Goal: Task Accomplishment & Management: Complete application form

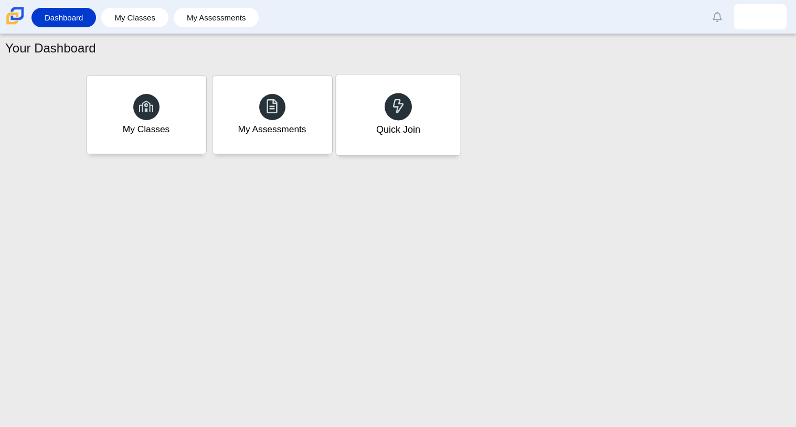
click at [352, 91] on div "Quick Join" at bounding box center [398, 114] width 124 height 81
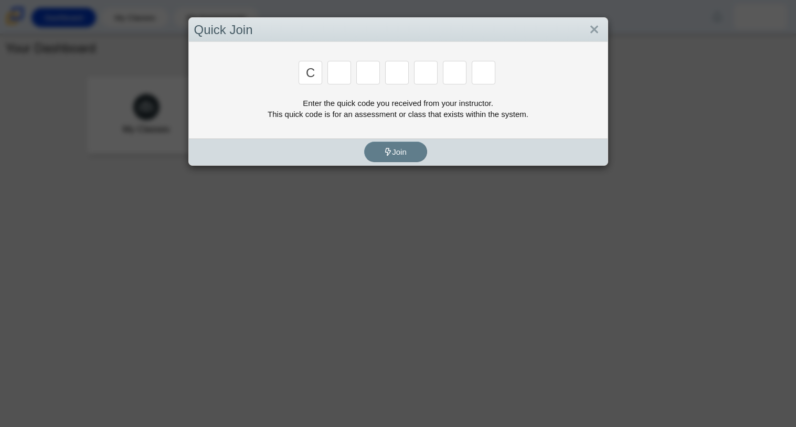
type input "c"
type input "x"
type input "h"
type input "9"
type input "m"
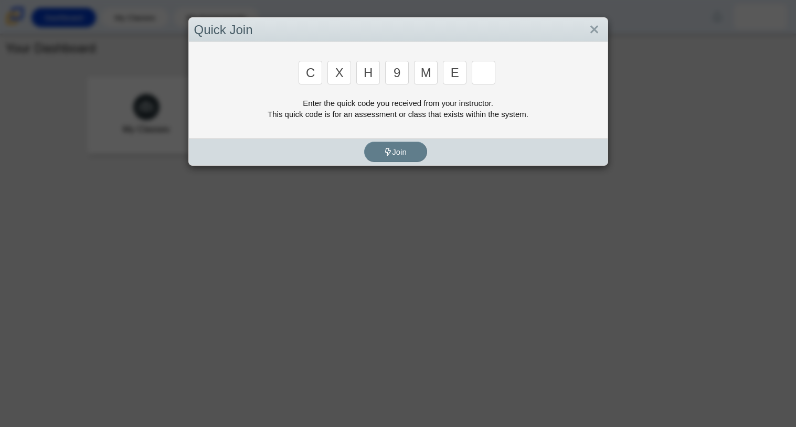
type input "e"
type input "2"
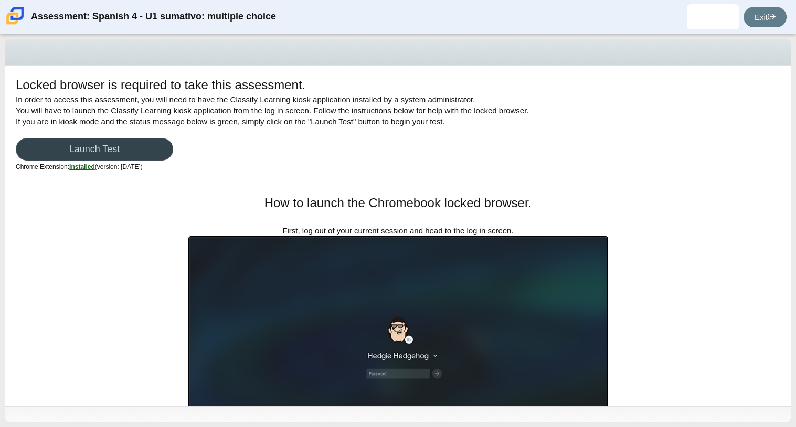
click at [102, 148] on link "Launch Test" at bounding box center [94, 149] width 157 height 23
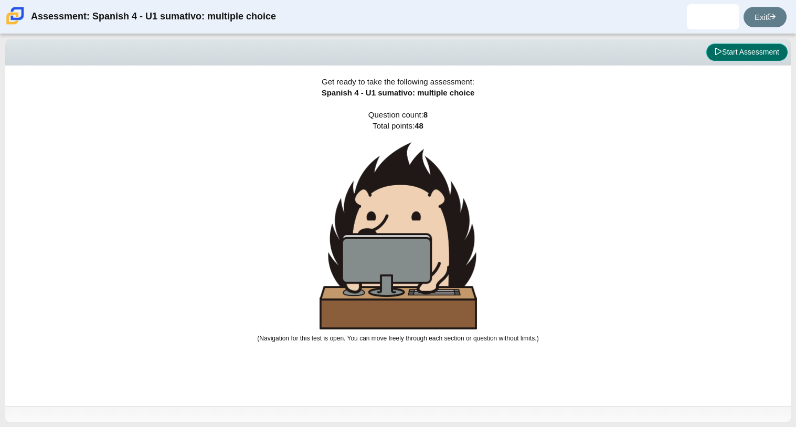
click at [725, 56] on button "Start Assessment" at bounding box center [746, 53] width 81 height 18
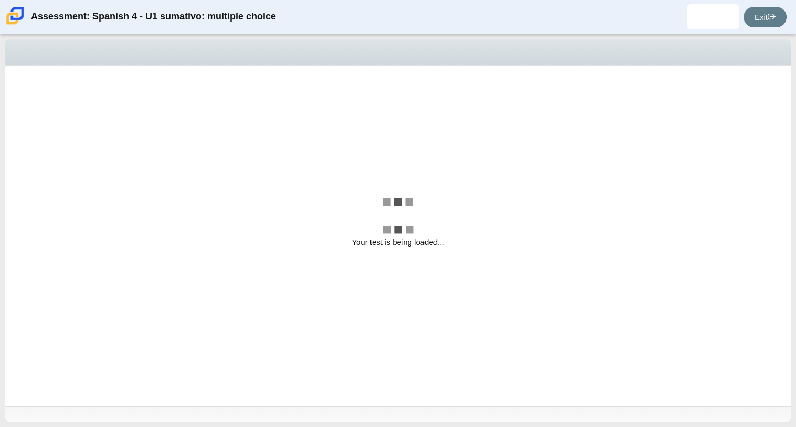
select select "a41de488-02ac-4dd5-a09b-0381ab625a77"
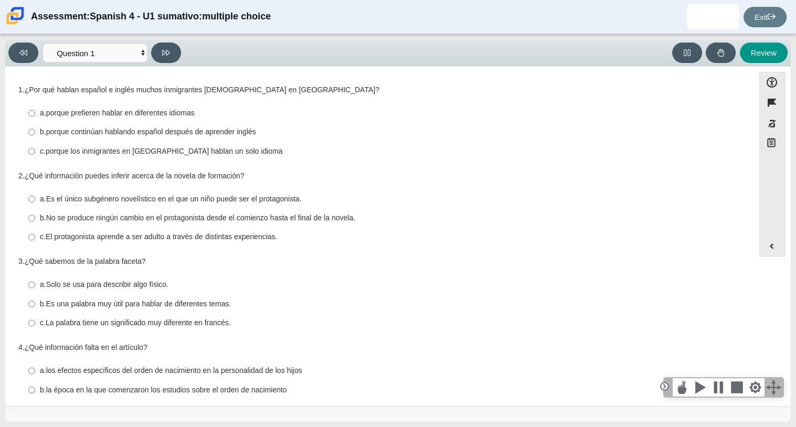
click at [248, 136] on thspan "porque continúan hablando español después de aprender inglés" at bounding box center [151, 131] width 210 height 9
click at [35, 136] on input "b. porque continúan hablando español después de aprender inglés b. porque conti…" at bounding box center [31, 132] width 7 height 19
radio input "true"
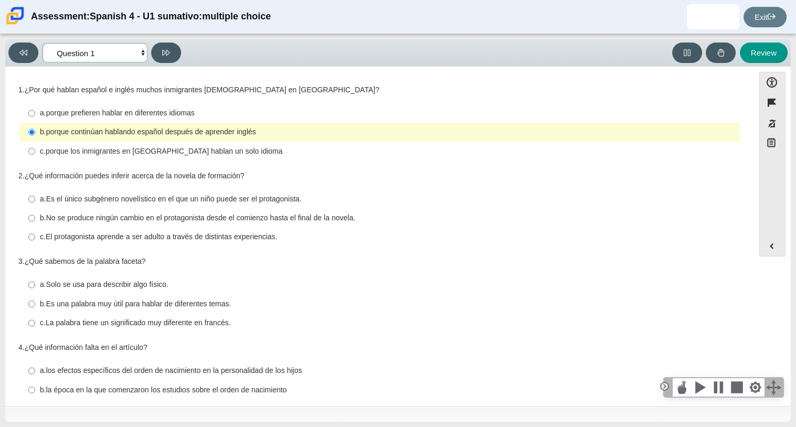
click at [131, 49] on select "Comprensión auditiva Question 1 Question 2 Question 3 Comprensión de lectura Qu…" at bounding box center [94, 52] width 105 height 19
click at [136, 266] on thspan "¿Qué sabemos de la palabra faceta?" at bounding box center [85, 261] width 121 height 9
click at [146, 262] on thspan "¿Qué sabemos de la palabra faceta?" at bounding box center [85, 261] width 121 height 9
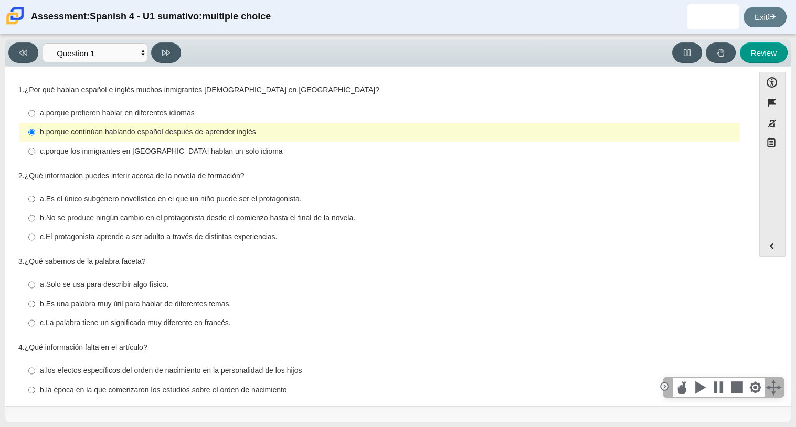
click at [193, 116] on thspan "porque prefieren hablar en diferentes idiomas" at bounding box center [120, 112] width 148 height 9
click at [35, 116] on input "a. porque prefieren hablar en diferentes idiomas a. porque prefieren hablar en …" at bounding box center [31, 113] width 7 height 19
radio input "true"
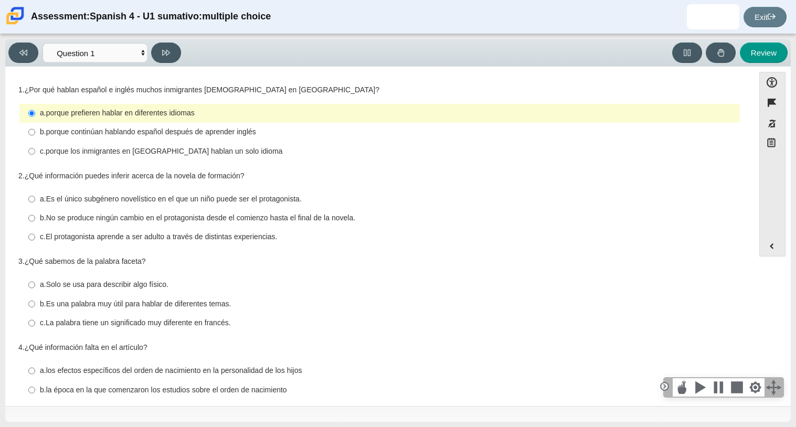
click at [194, 136] on thspan "porque continúan hablando español después de aprender inglés" at bounding box center [151, 131] width 210 height 9
click at [35, 137] on input "b. porque continúan hablando español después de aprender inglés b. porque conti…" at bounding box center [31, 132] width 7 height 19
radio input "true"
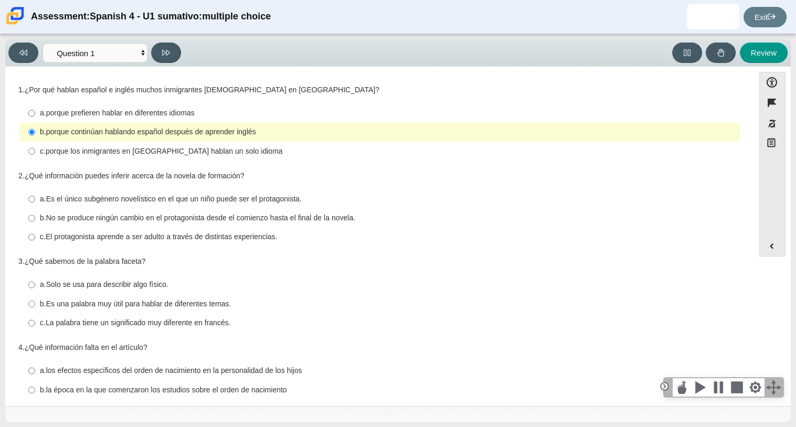
click at [201, 204] on thspan "Es el único subgénero novelístico en el que un niño puede ser el protagonista." at bounding box center [173, 198] width 255 height 9
click at [35, 204] on input "a. Es el único subgénero novelístico en el que un niño puede ser el protagonist…" at bounding box center [31, 198] width 7 height 19
radio input "true"
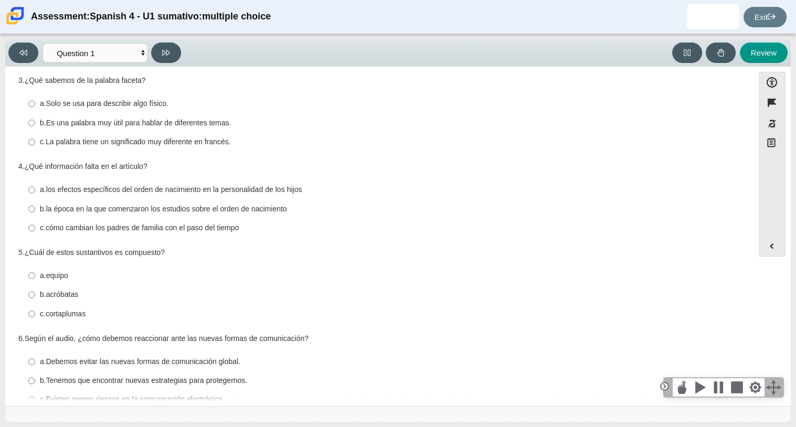
scroll to position [182, 0]
click at [28, 144] on input "c. La palabra tiene un significado muy diferente en francés. c. La palabra tien…" at bounding box center [31, 141] width 7 height 19
radio input "true"
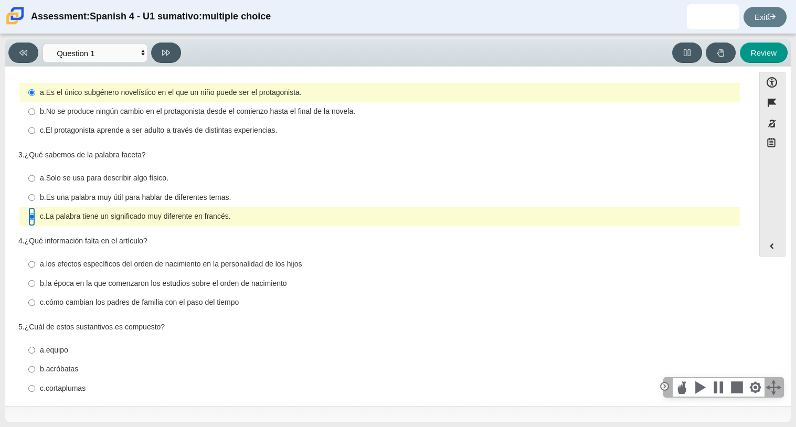
scroll to position [205, 0]
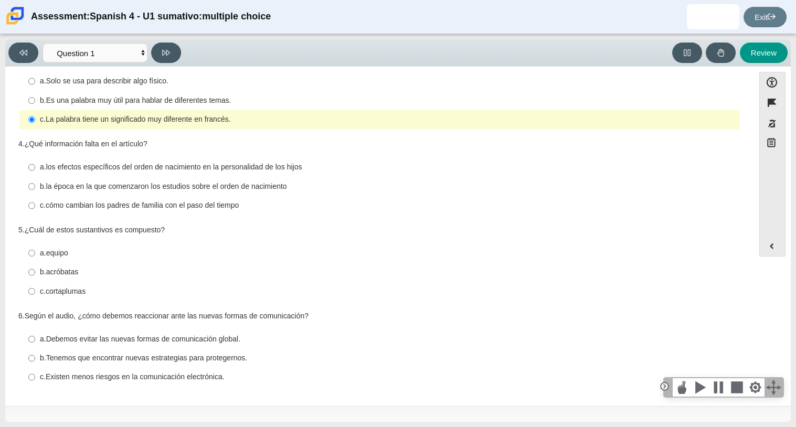
click at [135, 164] on thspan "los efectos específicos del orden de nacimiento en la personalidad de los hijos" at bounding box center [174, 166] width 256 height 9
click at [35, 164] on input "a. los efectos específicos del orden de nacimiento en la personalidad de los hi…" at bounding box center [31, 167] width 7 height 19
radio input "true"
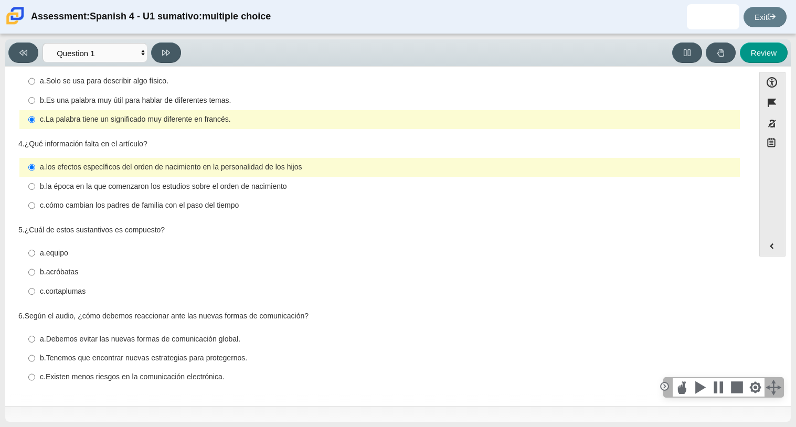
click at [134, 291] on div "c. cortaplumas" at bounding box center [388, 291] width 696 height 10
click at [35, 291] on input "c. cortaplumas c. cortaplumas" at bounding box center [31, 291] width 7 height 19
radio input "true"
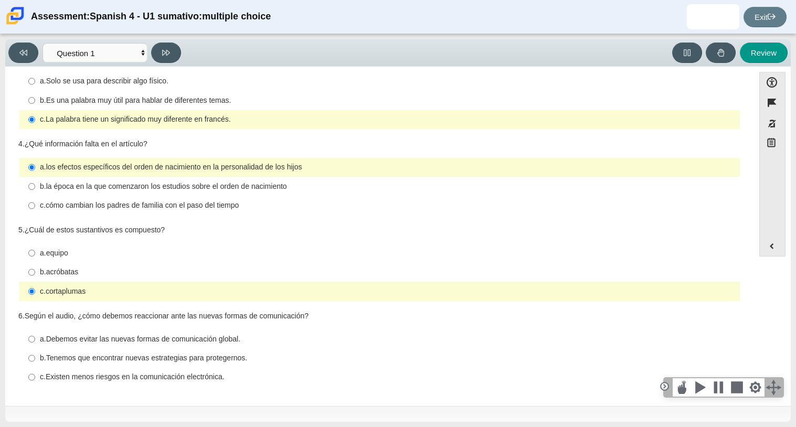
click at [216, 322] on div "6. Según el audio, ¿cómo debemos reaccionar ante las nuevas formas de comunicac…" at bounding box center [379, 349] width 722 height 77
click at [149, 361] on thspan "Tenemos que encontrar nuevas estrategias para protegernos." at bounding box center [146, 357] width 201 height 9
click at [35, 361] on input "b. Tenemos que encontrar nuevas estrategias para protegernos. b. Tenemos que en…" at bounding box center [31, 358] width 7 height 19
radio input "true"
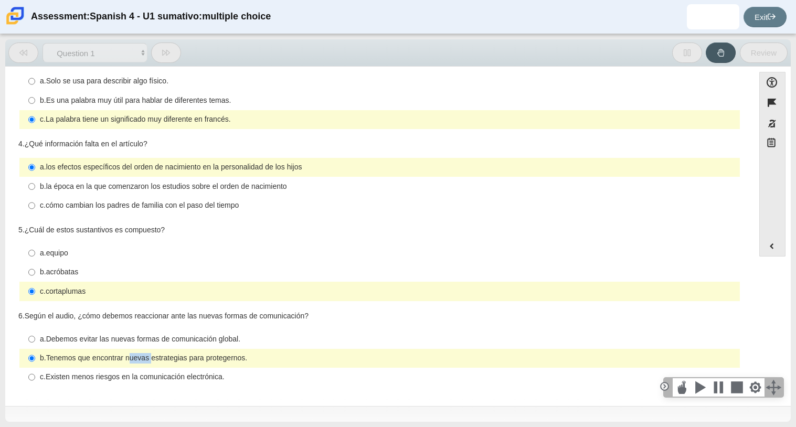
click at [149, 361] on thspan "Tenemos que encontrar nuevas estrategias para protegernos." at bounding box center [146, 357] width 201 height 9
click at [35, 361] on input "b. Tenemos que encontrar nuevas estrategias para protegernos. b. Tenemos que en…" at bounding box center [31, 358] width 7 height 19
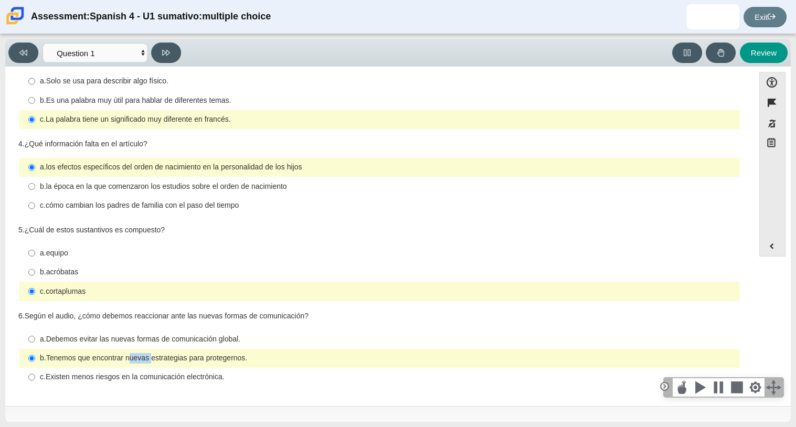
click at [751, 324] on div "Accessibility options Close Color scheme Font size Zoom Change the background a…" at bounding box center [397, 235] width 775 height 327
click at [758, 327] on div "Accessibility options Close Color scheme Font size Zoom Change the background a…" at bounding box center [397, 235] width 775 height 327
click at [54, 355] on thspan "Tenemos que encontrar nuevas estrategias para protegernos." at bounding box center [146, 357] width 201 height 9
click at [35, 355] on input "b. Tenemos que encontrar nuevas estrategias para protegernos. b. Tenemos que en…" at bounding box center [31, 358] width 7 height 19
click at [65, 337] on thspan "Debemos evitar las nuevas formas de comunicación global." at bounding box center [143, 338] width 194 height 9
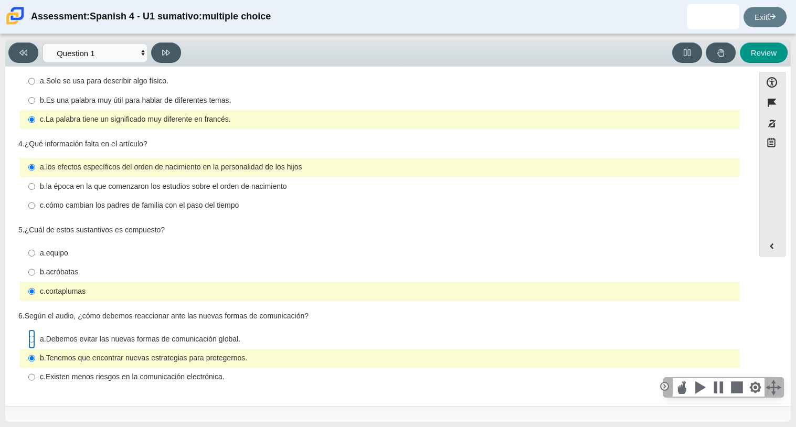
click at [35, 337] on input "a. Debemos evitar las nuevas formas de comunicación global. a. Debemos evitar l…" at bounding box center [31, 338] width 7 height 19
radio input "true"
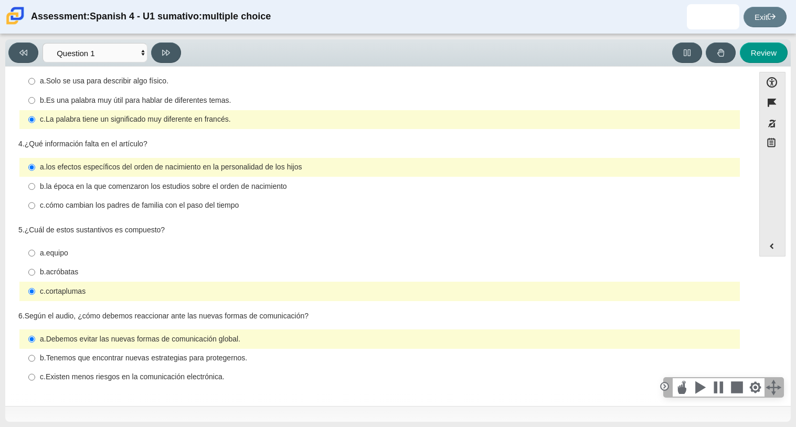
click at [62, 358] on thspan "Tenemos que encontrar nuevas estrategias para protegernos." at bounding box center [146, 357] width 201 height 9
click at [35, 358] on input "b. Tenemos que encontrar nuevas estrategias para protegernos. b. Tenemos que en…" at bounding box center [31, 358] width 7 height 19
radio input "true"
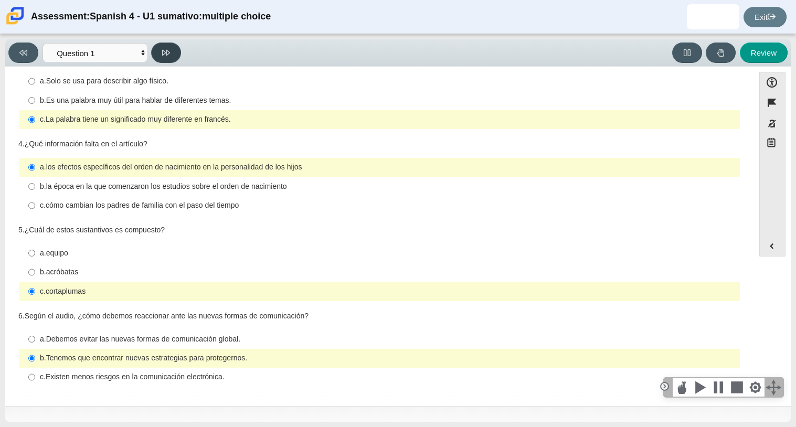
click at [170, 56] on button at bounding box center [166, 52] width 30 height 20
select select "f076714a-6747-478e-936f-d582d2f603d1"
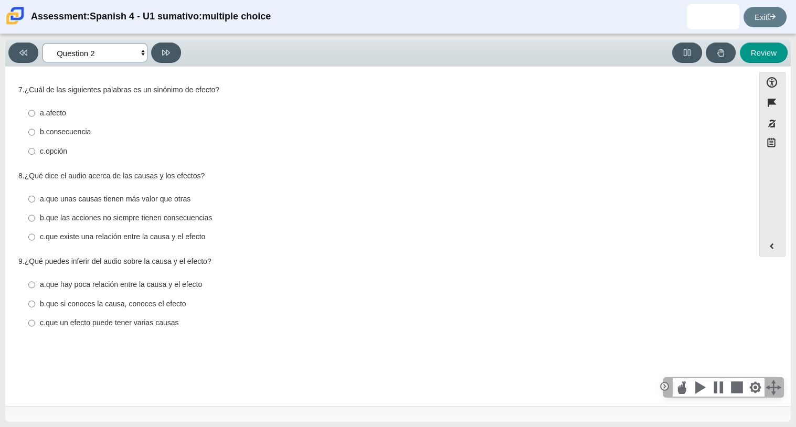
click at [107, 59] on select "Comprensión auditiva Question 1 Question 2 Question 3 Comprensión de lectura Qu…" at bounding box center [94, 52] width 105 height 19
click at [283, 103] on div "a. afecto a. afecto b. consecuencia b. consecuencia c. opción c. opción" at bounding box center [379, 132] width 722 height 59
click at [110, 135] on div "b. consecuencia" at bounding box center [388, 132] width 696 height 10
click at [35, 135] on input "b. consecuencia b. consecuencia" at bounding box center [31, 132] width 7 height 19
radio input "true"
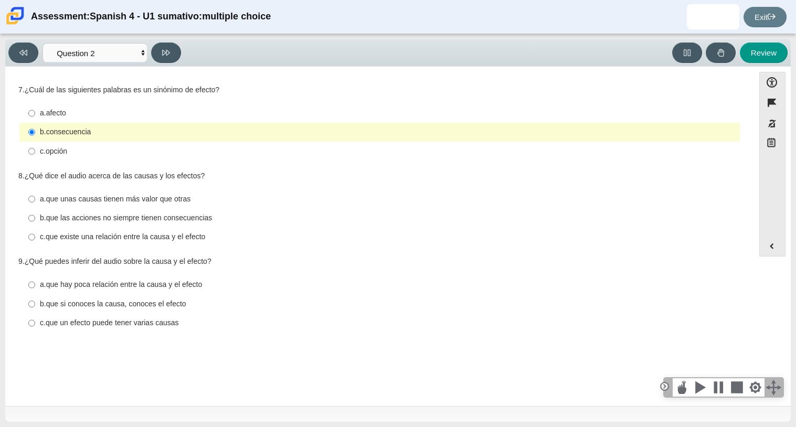
click at [159, 239] on thspan "que existe una relación entre la causa y el efecto" at bounding box center [126, 236] width 160 height 9
click at [35, 239] on input "c. que existe una relación entre la causa y el efecto c. que existe una relació…" at bounding box center [31, 237] width 7 height 19
radio input "true"
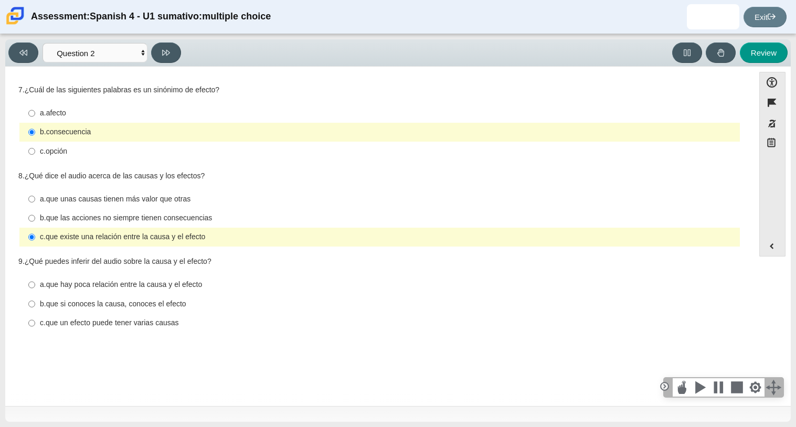
click at [101, 325] on thspan "que un efecto puede tener varias causas" at bounding box center [112, 322] width 133 height 9
click at [35, 325] on input "c. que un efecto puede tener varias causas c. que un efecto puede tener varias …" at bounding box center [31, 323] width 7 height 19
radio input "true"
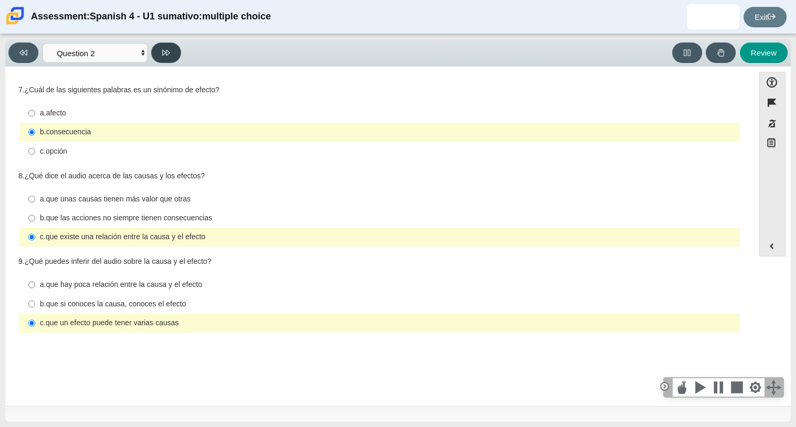
click at [166, 54] on icon at bounding box center [166, 53] width 8 height 6
select select "955d698b-f94a-4dc0-b255-03112f50ff9e"
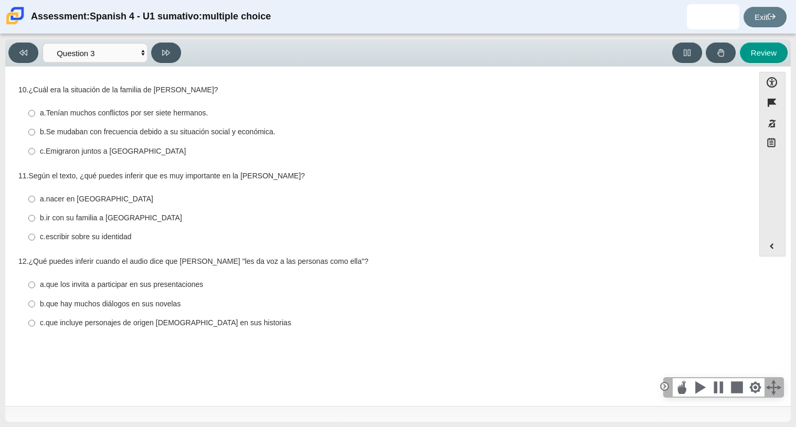
click at [103, 136] on thspan "Se mudaban con frecuencia debido a su situación social y económica." at bounding box center [160, 131] width 229 height 9
click at [35, 137] on input "b. Se mudaban con frecuencia debido a su situación social y económica. b. Se mu…" at bounding box center [31, 132] width 7 height 19
radio input "true"
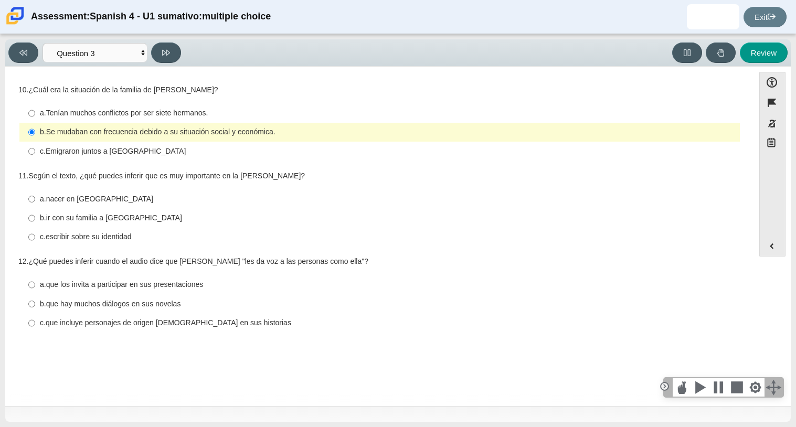
click at [105, 234] on thspan "escribir sobre su identidad" at bounding box center [89, 236] width 86 height 9
click at [35, 234] on input "c. escribir sobre su identidad c. escribir sobre su identidad" at bounding box center [31, 237] width 7 height 19
radio input "true"
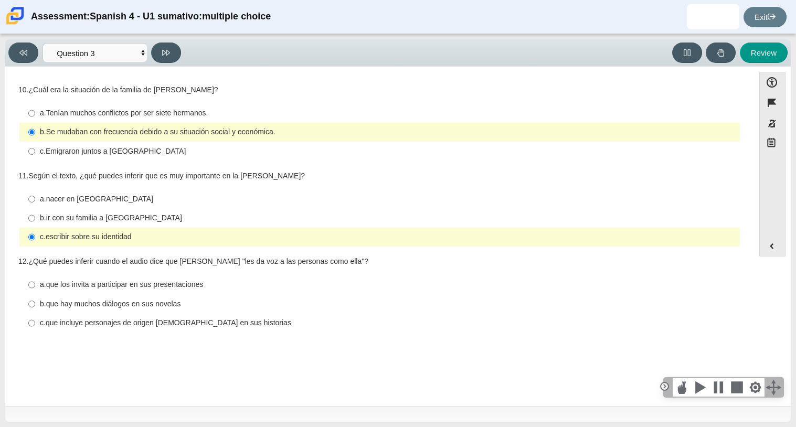
click at [111, 327] on thspan "que incluye personajes de origen mexicano en sus historias" at bounding box center [169, 322] width 246 height 9
click at [35, 328] on input "c. que incluye personajes de origen mexicano en sus historias c. que incluye pe…" at bounding box center [31, 323] width 7 height 19
radio input "true"
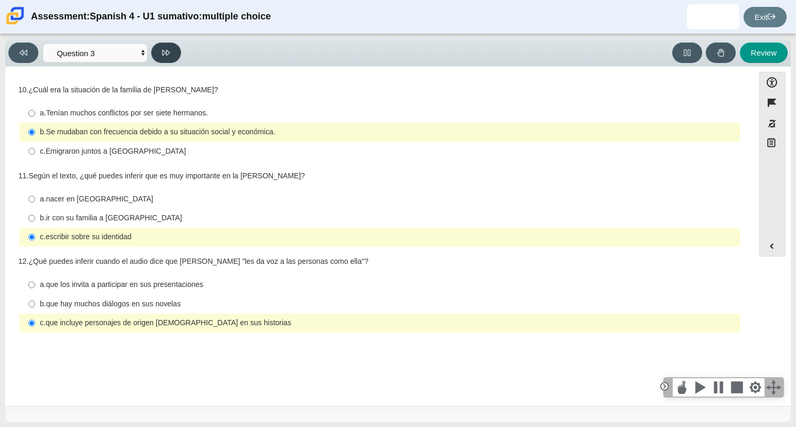
click at [171, 49] on button at bounding box center [166, 52] width 30 height 20
select select "390cf710-00ed-41bc-9fa6-d48920198324"
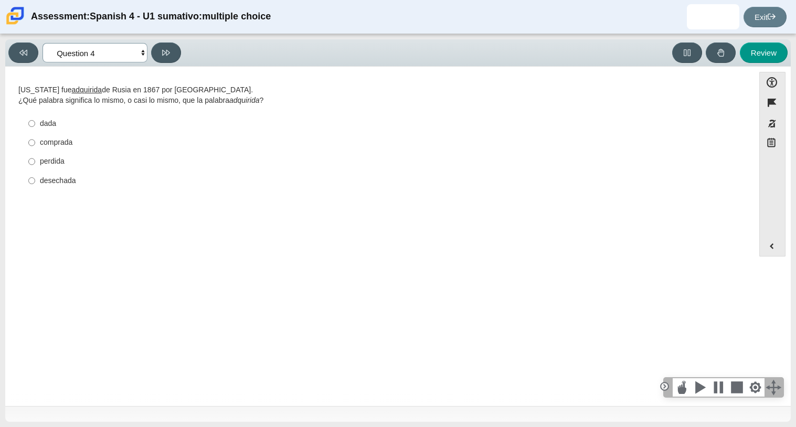
click at [97, 51] on select "Comprensión auditiva Question 1 Question 2 Question 3 Comprensión de lectura Qu…" at bounding box center [94, 52] width 105 height 19
click at [197, 197] on div "Question Alaska fue adquirida de Rusia en 1867 por Estados Unidos. ¿Qué palabra…" at bounding box center [379, 139] width 738 height 115
click at [56, 179] on div "desechada" at bounding box center [388, 181] width 696 height 10
click at [35, 179] on input "desechada desechada" at bounding box center [31, 180] width 7 height 19
radio input "true"
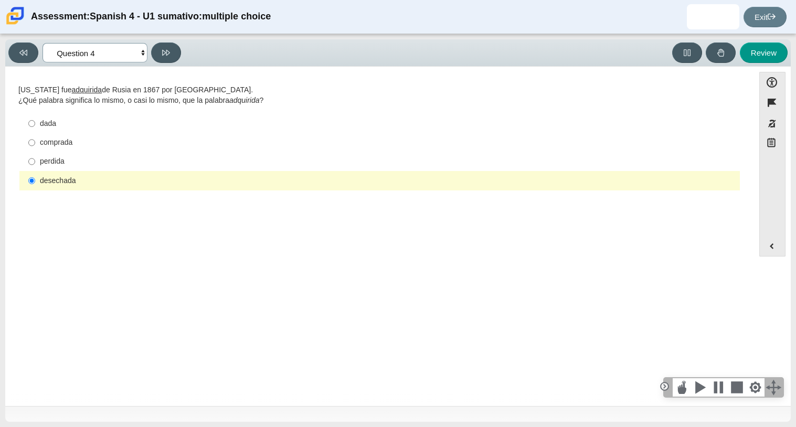
click at [127, 58] on select "Comprensión auditiva Question 1 Question 2 Question 3 Comprensión de lectura Qu…" at bounding box center [94, 52] width 105 height 19
click at [42, 43] on select "Comprensión auditiva Question 1 Question 2 Question 3 Comprensión de lectura Qu…" at bounding box center [94, 52] width 105 height 19
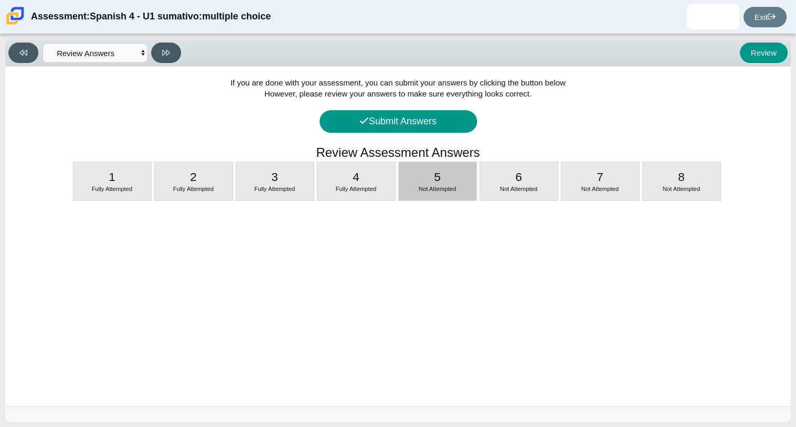
click at [416, 184] on div "5 Not Attempted" at bounding box center [438, 181] width 78 height 38
select select "de5bc71e-117a-4bdd-886d-d95d03d193af"
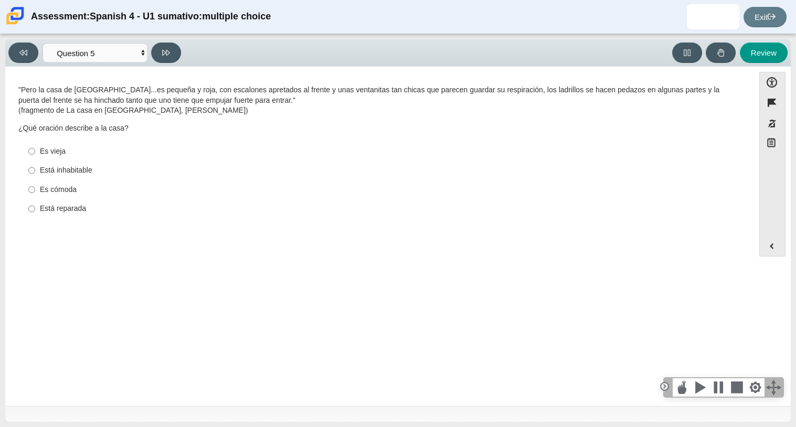
click at [76, 169] on div "Está inhabitable" at bounding box center [388, 170] width 696 height 10
click at [35, 169] on input "Está inhabitable Está inhabitable" at bounding box center [31, 170] width 7 height 19
radio input "true"
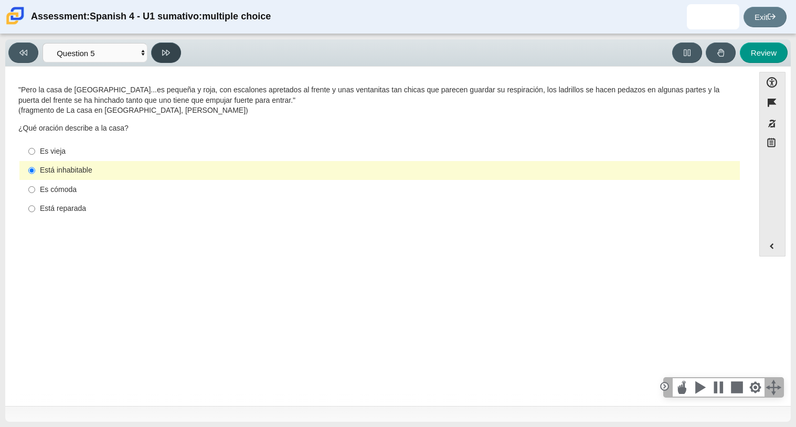
click at [164, 52] on icon at bounding box center [166, 53] width 8 height 8
select select "ad9780d8-5edb-414e-87ea-0bcd5a75287a"
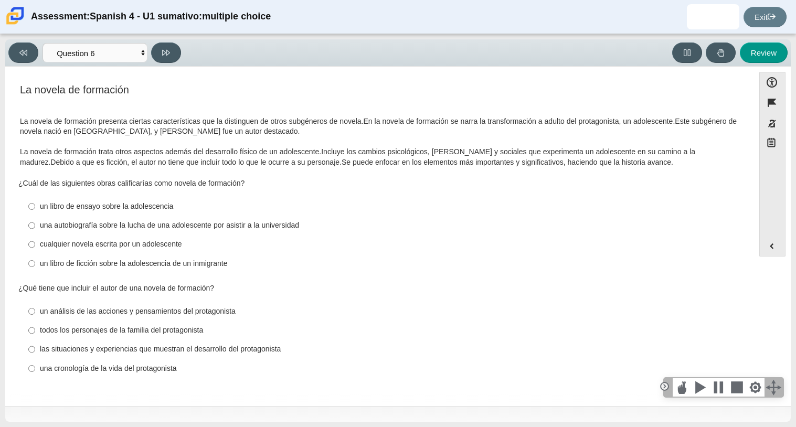
click at [211, 211] on div "un libro de ensayo sobre la adolescencia" at bounding box center [388, 206] width 696 height 10
click at [35, 211] on input "un libro de ensayo sobre la adolescencia un libro de ensayo sobre la adolescenc…" at bounding box center [31, 206] width 7 height 19
radio input "true"
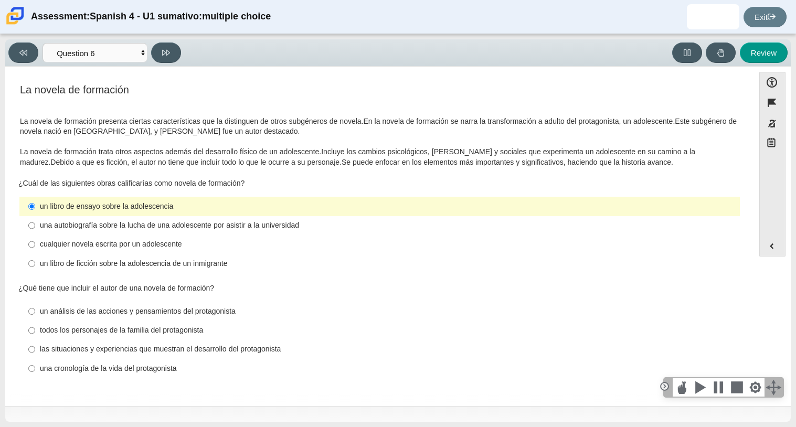
click at [105, 368] on div "una cronología de la vida del protagonista" at bounding box center [388, 369] width 696 height 10
click at [35, 368] on input "una cronología de la vida del protagonista una cronología de la vida del protag…" at bounding box center [31, 368] width 7 height 19
radio input "true"
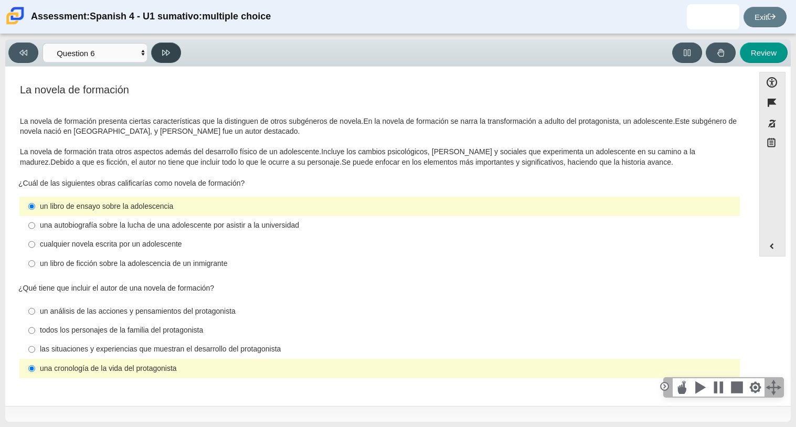
click at [154, 54] on button at bounding box center [166, 52] width 30 height 20
select select "6168cc92-63b6-45d3-a929-0b9cba560165"
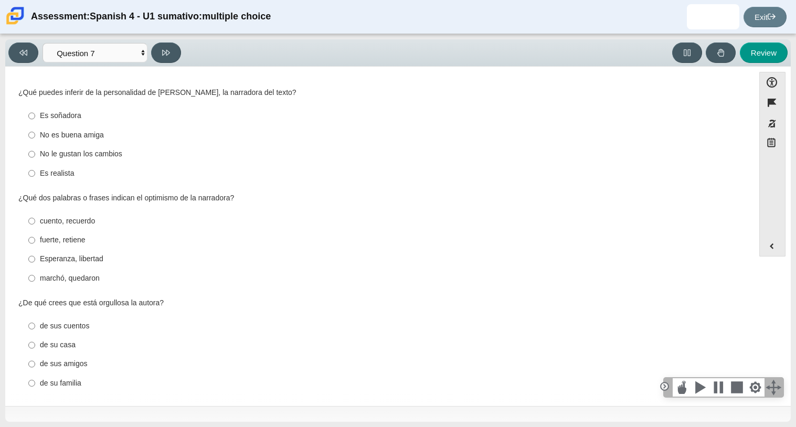
scroll to position [261, 0]
click at [94, 220] on div "cuento, recuerdo" at bounding box center [388, 220] width 696 height 10
click at [35, 220] on input "cuento, recuerdo cuento, recuerdo" at bounding box center [31, 219] width 7 height 19
radio input "true"
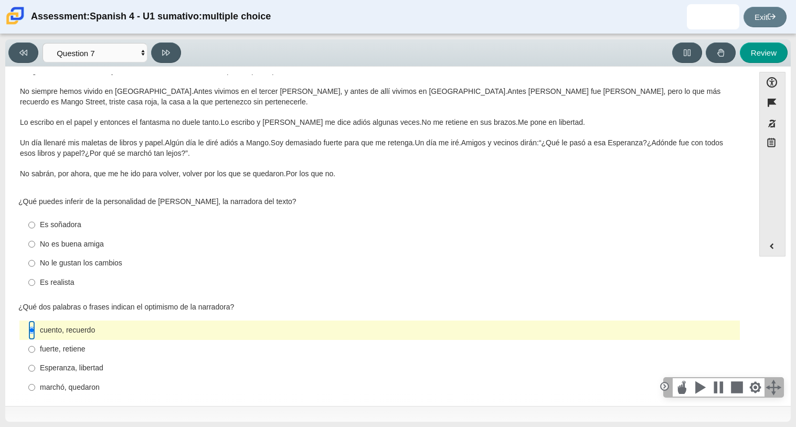
scroll to position [151, 0]
click at [76, 260] on div "No le gustan los cambios" at bounding box center [388, 263] width 696 height 10
click at [35, 260] on input "No le gustan los cambios No le gustan los cambios" at bounding box center [31, 262] width 7 height 19
radio input "true"
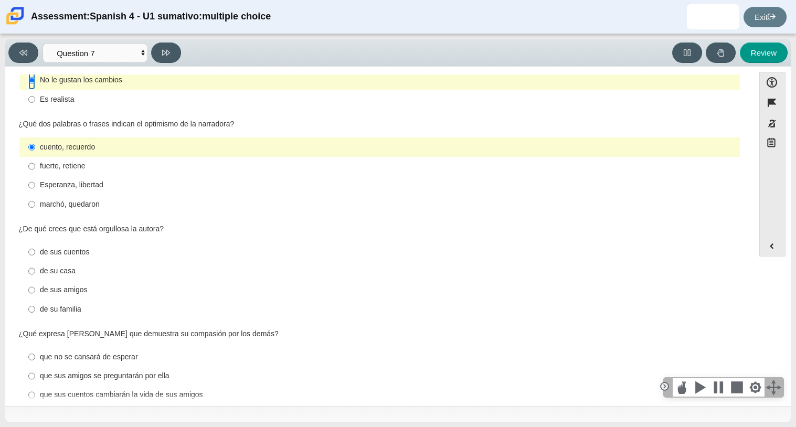
scroll to position [345, 0]
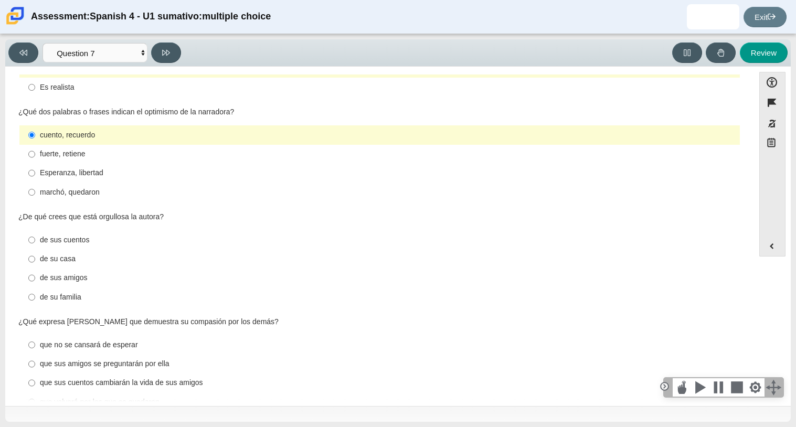
click at [116, 259] on div "de su casa" at bounding box center [388, 259] width 696 height 10
click at [35, 259] on input "de su casa de su casa" at bounding box center [31, 259] width 7 height 19
radio input "true"
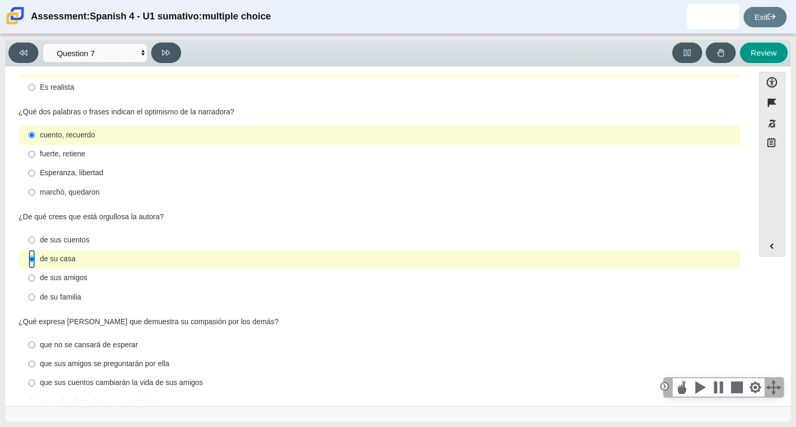
scroll to position [371, 0]
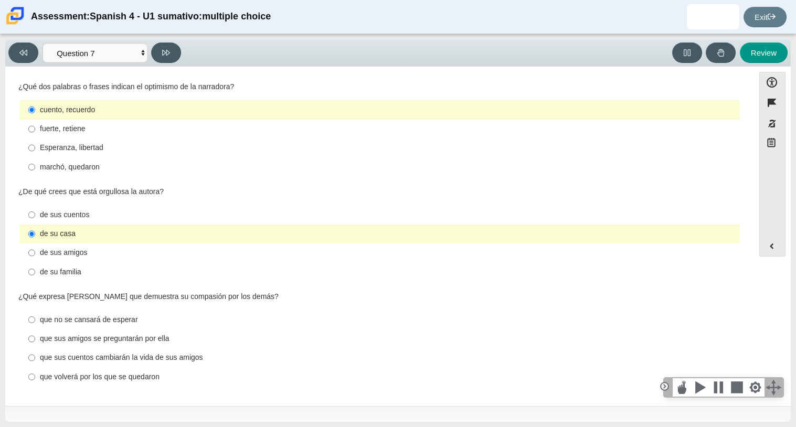
click at [142, 377] on div "que volverá por los que se quedaron" at bounding box center [388, 377] width 696 height 10
click at [35, 377] on input "que volverá por los que se quedaron que volverá por los que se quedaron" at bounding box center [31, 376] width 7 height 19
radio input "true"
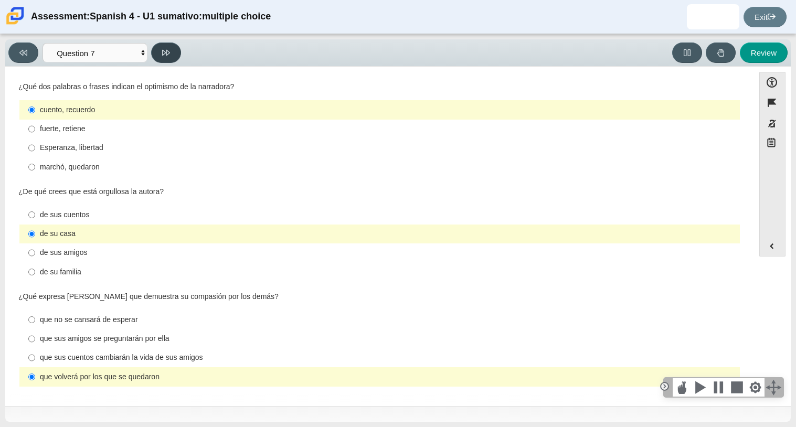
click at [168, 50] on icon at bounding box center [166, 53] width 8 height 8
select select "98fe3b59-0d4b-482f-94e6-cc4dee5e60d3"
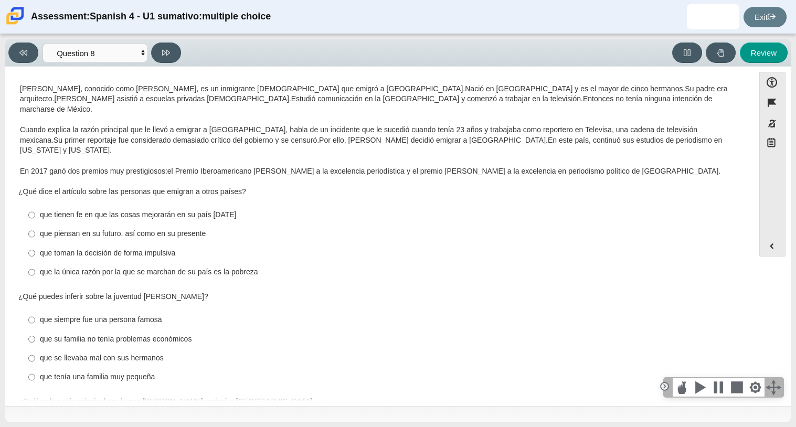
scroll to position [54, 0]
click at [168, 224] on label "que piensan en su futuro, así como en su presente que piensan en su futuro, así…" at bounding box center [380, 233] width 719 height 19
click at [35, 224] on input "que piensan en su futuro, así como en su presente que piensan en su futuro, así…" at bounding box center [31, 233] width 7 height 19
radio input "true"
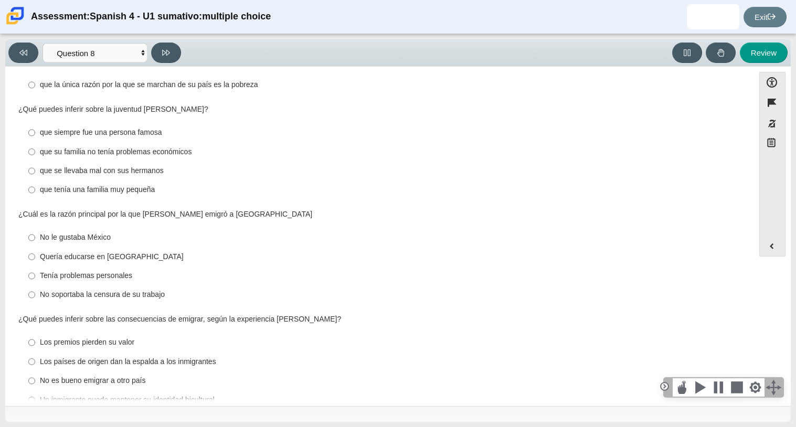
scroll to position [243, 0]
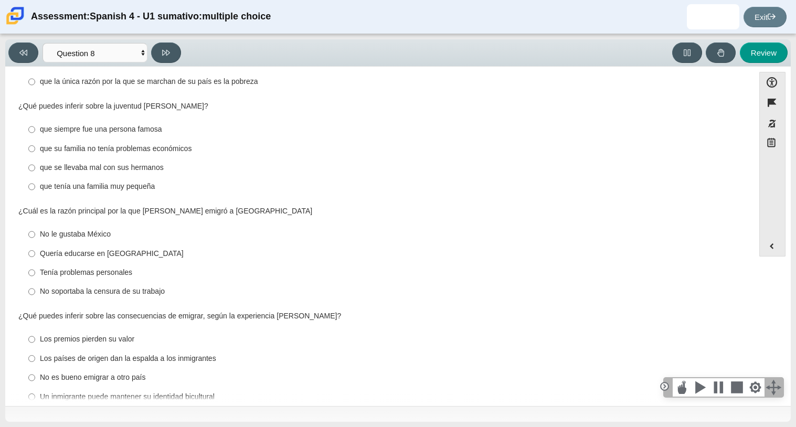
click at [168, 225] on label "No le gustaba México No le gustaba México" at bounding box center [380, 234] width 719 height 19
click at [35, 225] on input "No le gustaba México No le gustaba México" at bounding box center [31, 234] width 7 height 19
radio input "true"
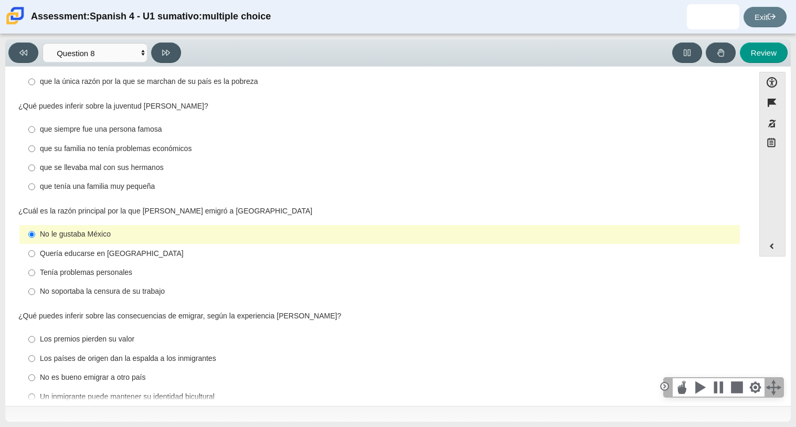
click at [166, 249] on div "Quería educarse en Estados Unidos" at bounding box center [388, 254] width 696 height 10
click at [35, 244] on input "Quería educarse en Estados Unidos Quería educarse en Estados Unidos" at bounding box center [31, 253] width 7 height 19
radio input "true"
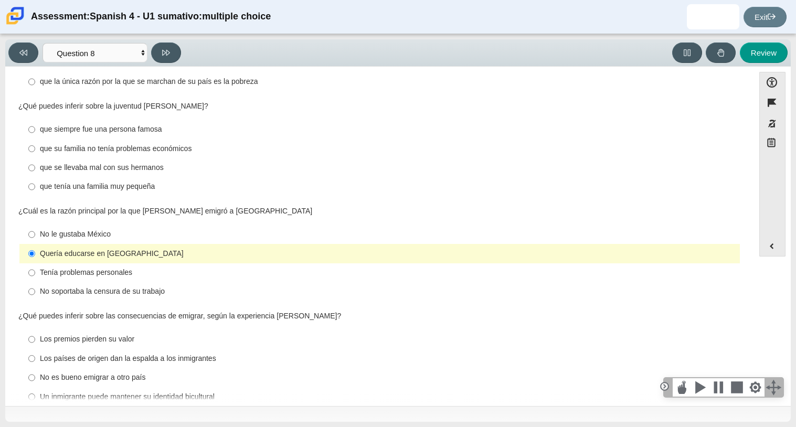
click at [179, 163] on div "que se llevaba mal con sus hermanos" at bounding box center [388, 168] width 696 height 10
click at [35, 158] on input "que se llevaba mal con sus hermanos que se llevaba mal con sus hermanos" at bounding box center [31, 167] width 7 height 19
radio input "true"
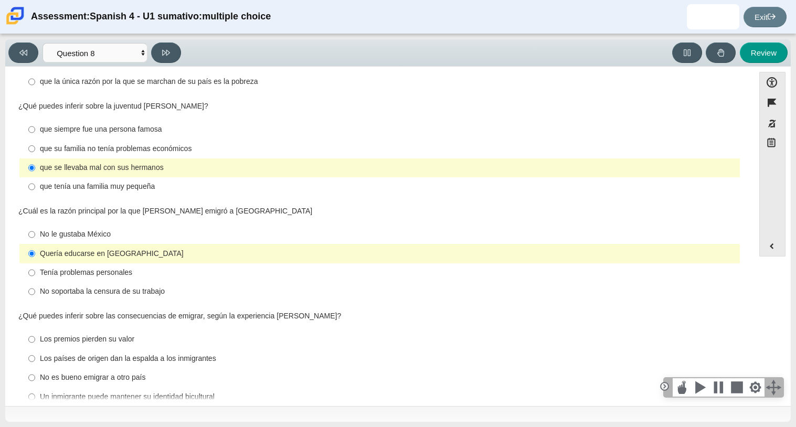
click at [65, 392] on div "Un inmigrante puede mantener su identidad bicultural" at bounding box center [388, 397] width 696 height 10
click at [35, 387] on input "Un inmigrante puede mantener su identidad bicultural Un inmigrante puede manten…" at bounding box center [31, 396] width 7 height 19
radio input "true"
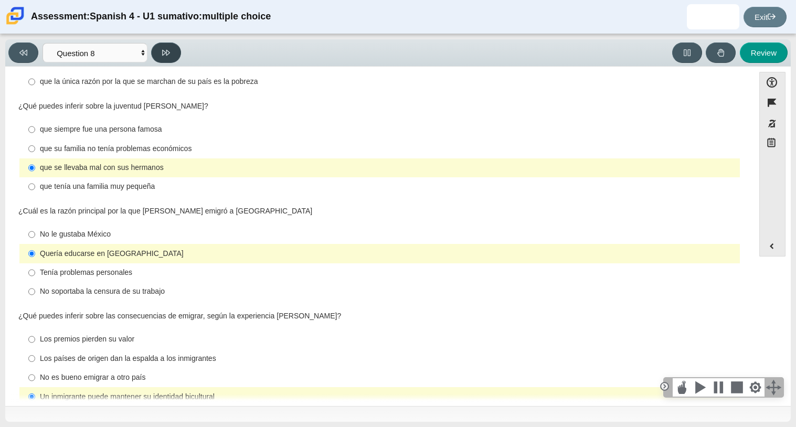
click at [171, 60] on button at bounding box center [166, 52] width 30 height 20
select select "review"
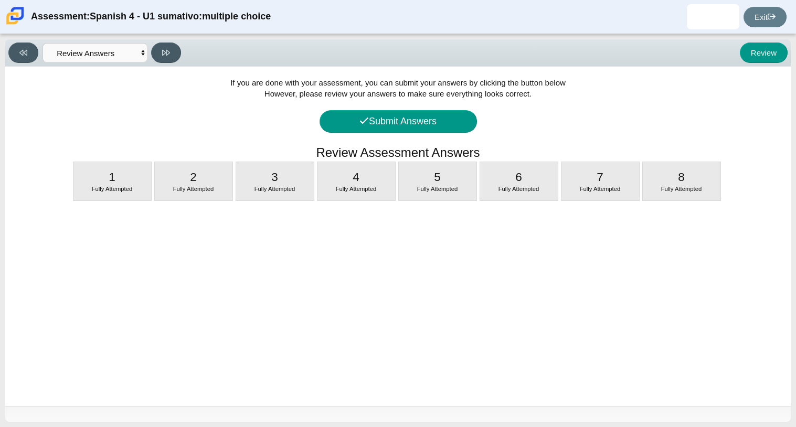
click at [399, 107] on div "If you are done with your assessment, you can submit your answers by clicking t…" at bounding box center [397, 236] width 785 height 339
click at [406, 122] on button "Submit Answers" at bounding box center [398, 121] width 157 height 23
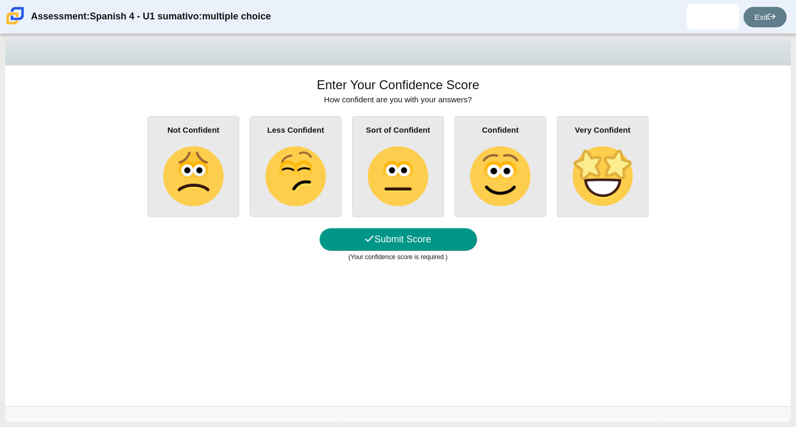
click at [473, 176] on img at bounding box center [500, 176] width 60 height 60
click at [0, 0] on input "Confident" at bounding box center [0, 0] width 0 height 0
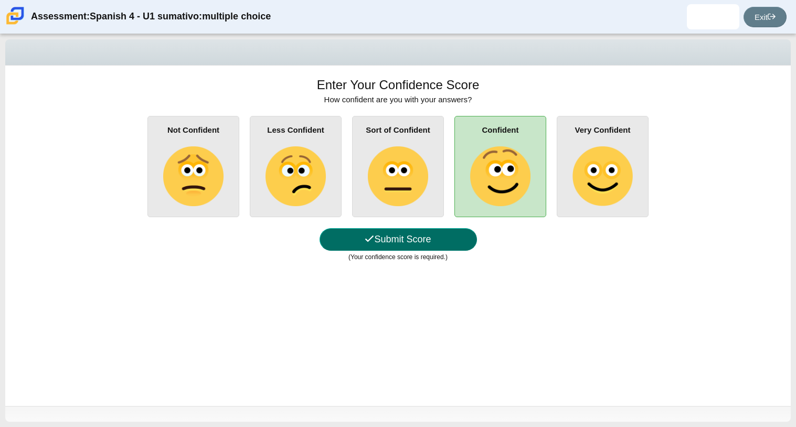
click at [404, 242] on button "Submit Score" at bounding box center [398, 239] width 157 height 23
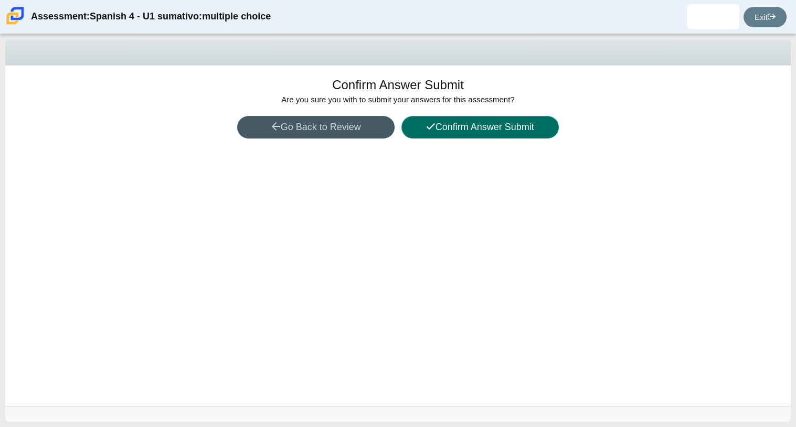
click at [464, 129] on button "Confirm Answer Submit" at bounding box center [479, 127] width 157 height 23
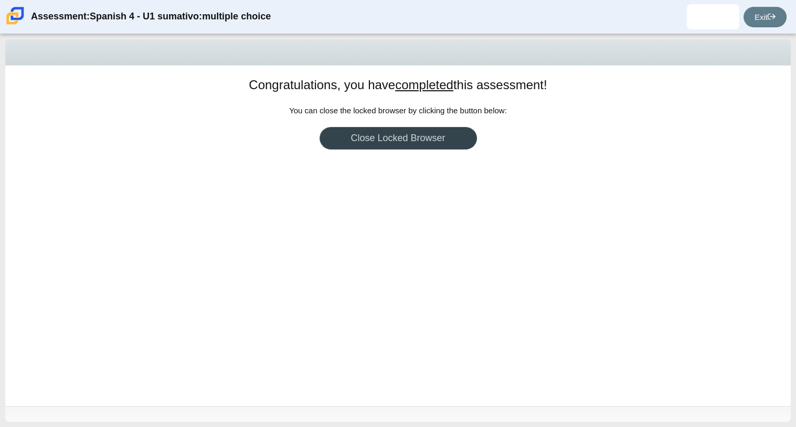
click at [377, 135] on link "Close Locked Browser" at bounding box center [398, 138] width 157 height 23
